Goal: Navigation & Orientation: Find specific page/section

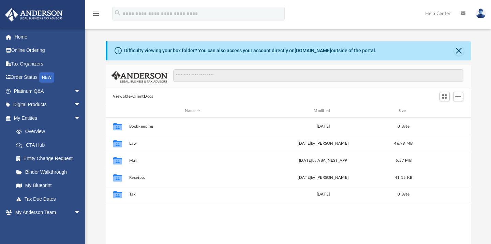
scroll to position [149, 359]
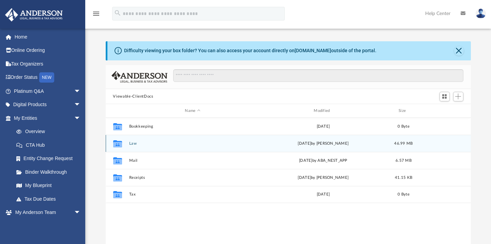
click at [132, 144] on button "Law" at bounding box center [193, 143] width 128 height 4
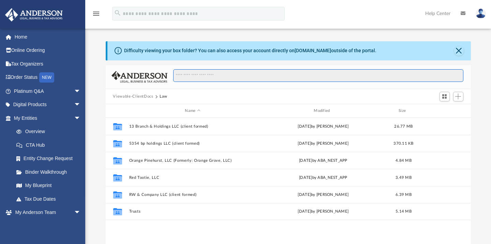
click at [343, 69] on input "Search files and folders" at bounding box center [318, 75] width 290 height 13
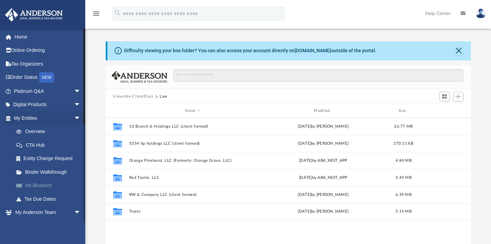
click at [43, 181] on link "My Blueprint" at bounding box center [51, 186] width 82 height 14
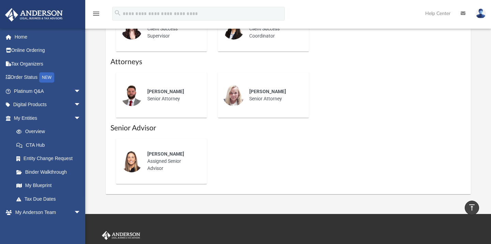
scroll to position [326, 0]
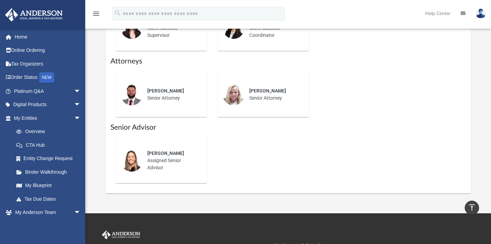
click at [172, 156] on span "Alison Hudson" at bounding box center [165, 152] width 37 height 5
click at [154, 156] on span "Alison Hudson" at bounding box center [165, 152] width 37 height 5
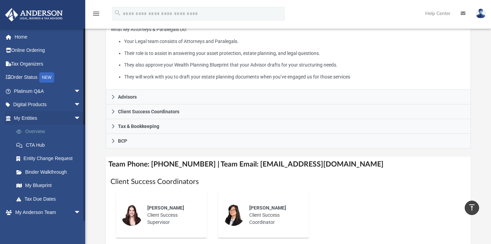
scroll to position [138, 0]
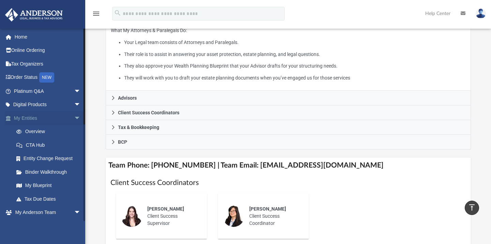
click at [74, 118] on span "arrow_drop_down" at bounding box center [81, 118] width 14 height 14
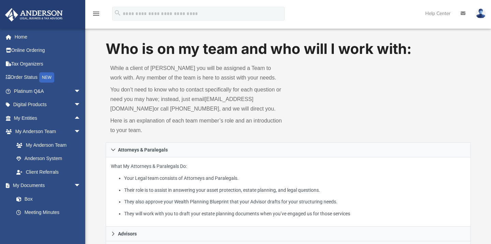
scroll to position [0, 0]
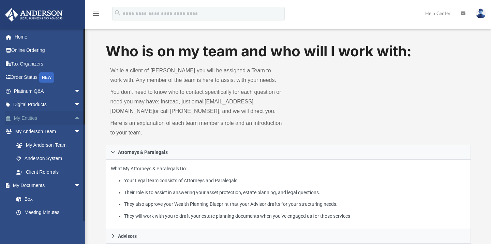
click at [74, 116] on span "arrow_drop_up" at bounding box center [81, 118] width 14 height 14
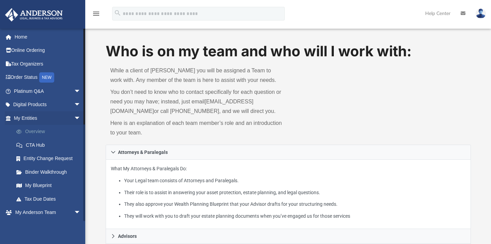
click at [52, 132] on link "Overview" at bounding box center [51, 132] width 82 height 14
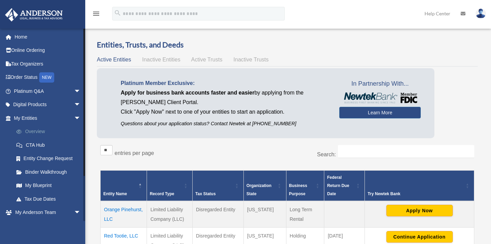
drag, startPoint x: 0, startPoint y: 0, endPoint x: 52, endPoint y: 132, distance: 141.8
click at [52, 132] on link "Overview" at bounding box center [51, 132] width 82 height 14
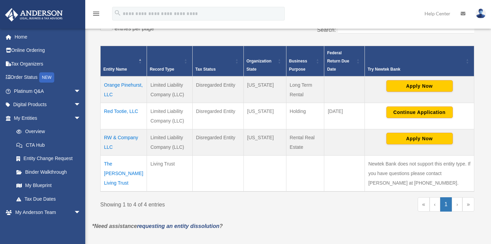
scroll to position [125, 0]
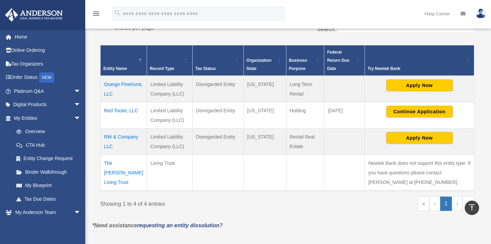
click at [126, 169] on td "The [PERSON_NAME] Living Trust" at bounding box center [124, 172] width 46 height 36
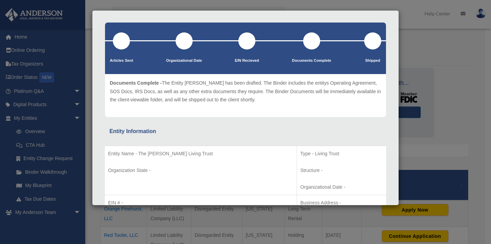
scroll to position [0, 0]
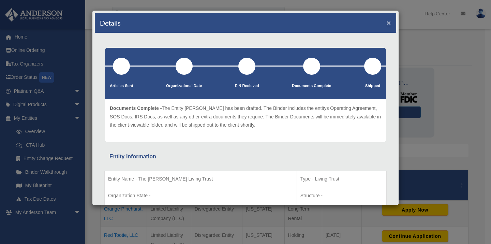
click at [387, 20] on button "×" at bounding box center [389, 22] width 4 height 7
